Goal: Find specific page/section: Find specific page/section

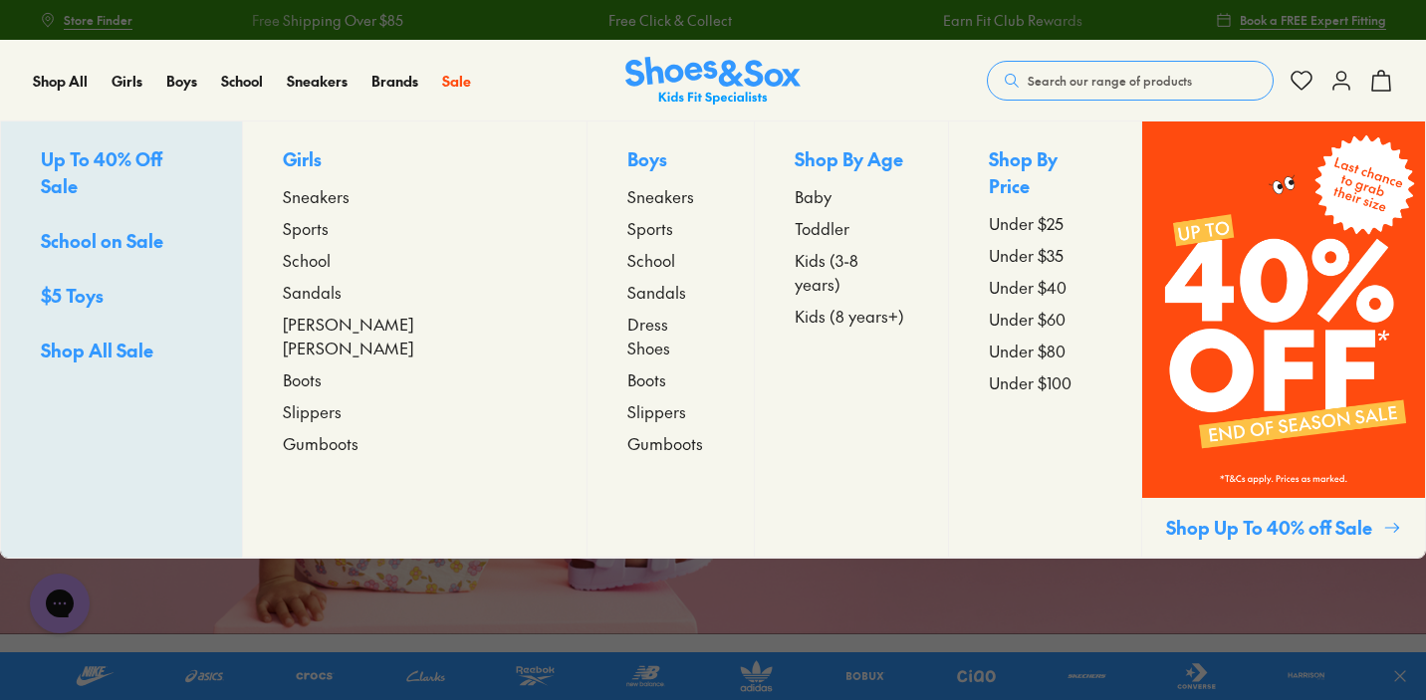
click at [373, 327] on span "[PERSON_NAME] [PERSON_NAME]" at bounding box center [415, 336] width 264 height 48
